Goal: Navigation & Orientation: Find specific page/section

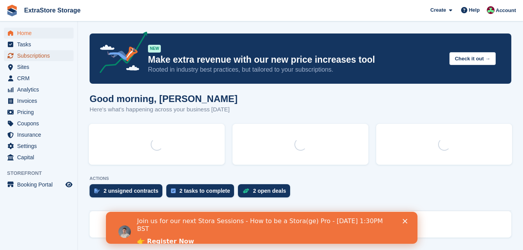
click at [37, 57] on span "Subscriptions" at bounding box center [40, 55] width 47 height 11
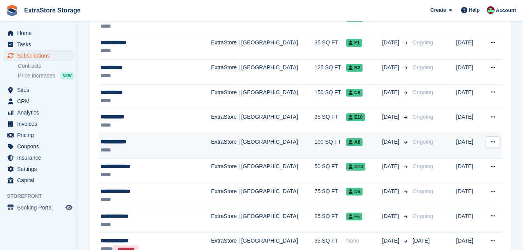
scroll to position [545, 0]
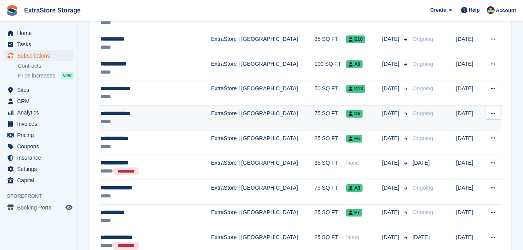
click at [147, 114] on div "**********" at bounding box center [146, 113] width 93 height 8
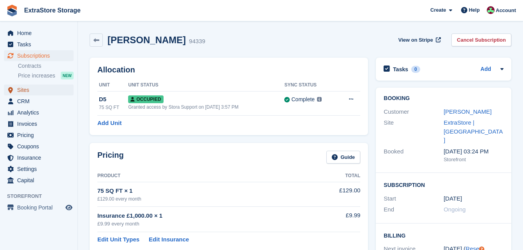
click at [29, 88] on span "Sites" at bounding box center [40, 89] width 47 height 11
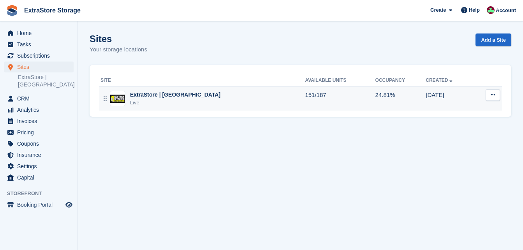
click at [199, 97] on div "ExtraStore | Belfast Live" at bounding box center [202, 99] width 204 height 16
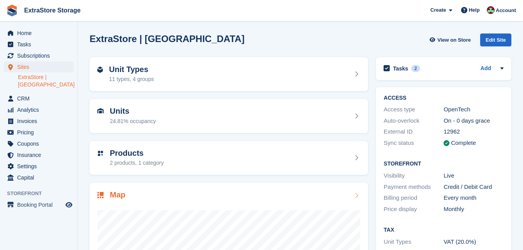
click at [124, 197] on h2 "Map" at bounding box center [118, 194] width 16 height 9
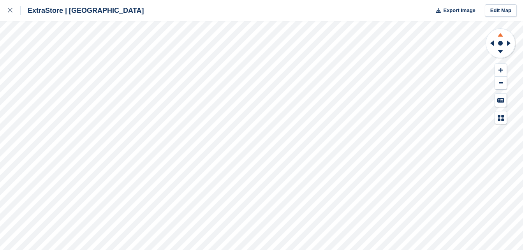
click at [499, 34] on icon at bounding box center [500, 34] width 20 height 10
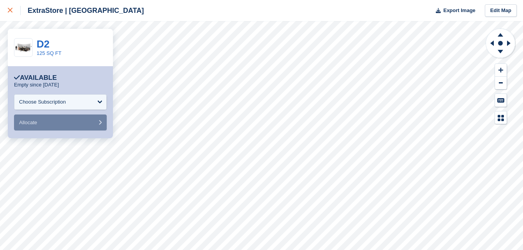
click at [11, 10] on icon at bounding box center [10, 10] width 5 height 5
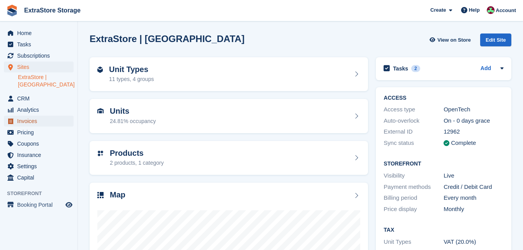
click at [24, 116] on span "Invoices" at bounding box center [40, 121] width 47 height 11
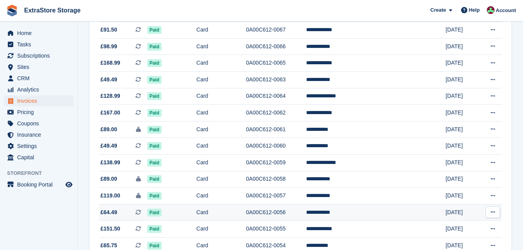
scroll to position [47, 0]
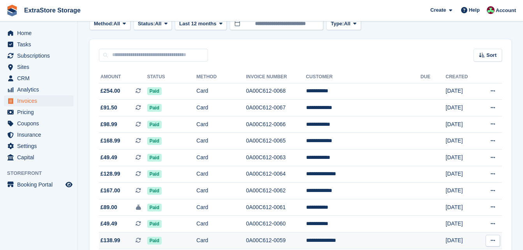
click at [306, 238] on td "0A00C612-0059" at bounding box center [276, 240] width 60 height 17
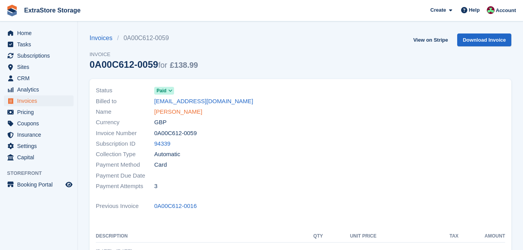
click at [166, 111] on link "[PERSON_NAME]" at bounding box center [178, 111] width 48 height 9
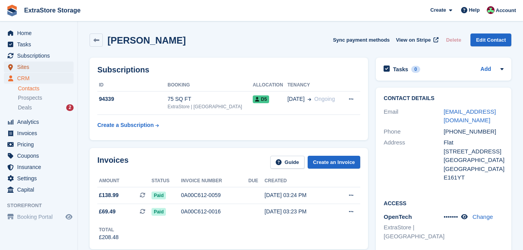
click at [31, 64] on span "Sites" at bounding box center [40, 66] width 47 height 11
